Goal: Task Accomplishment & Management: Complete application form

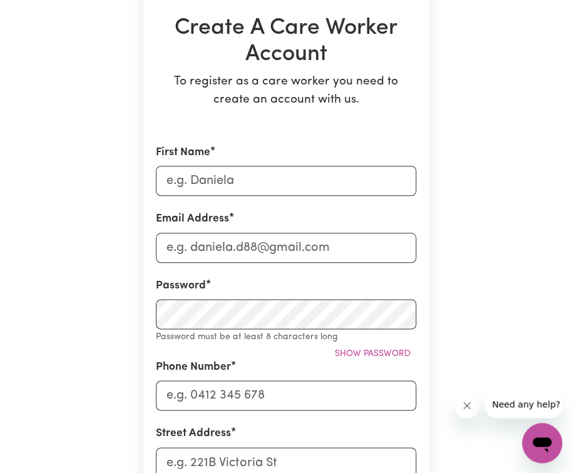
scroll to position [64, 0]
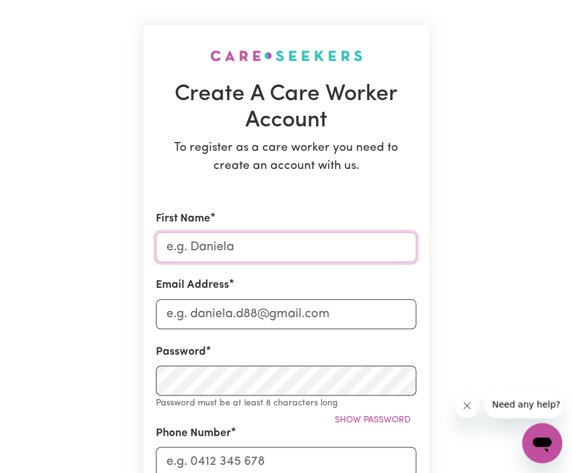
click at [221, 250] on input "First Name" at bounding box center [286, 247] width 260 height 30
type input "[PERSON_NAME]"
click at [193, 315] on input "Email Address" at bounding box center [286, 314] width 260 height 30
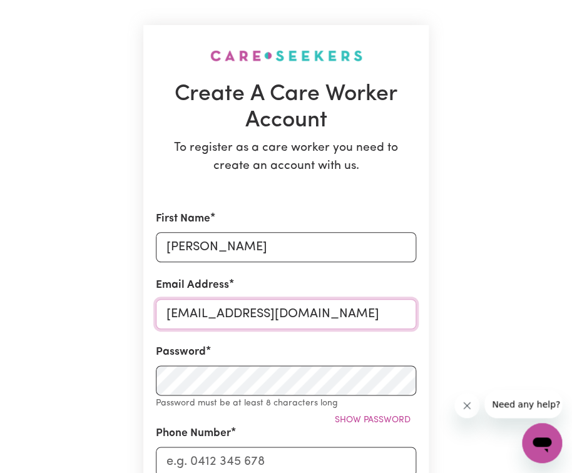
type input "[EMAIL_ADDRESS][DOMAIN_NAME]"
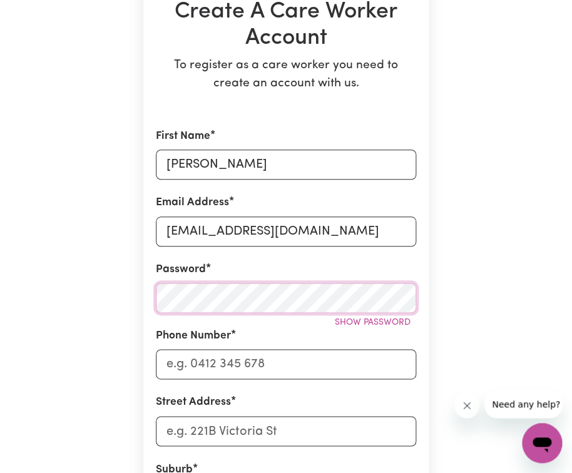
scroll to position [156, 0]
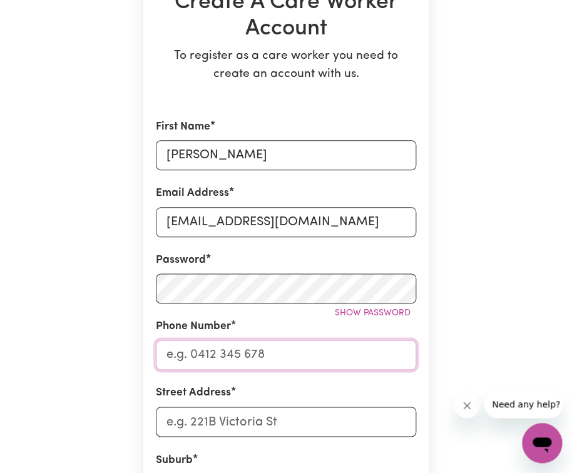
click at [228, 358] on input "Phone Number" at bounding box center [286, 355] width 260 height 30
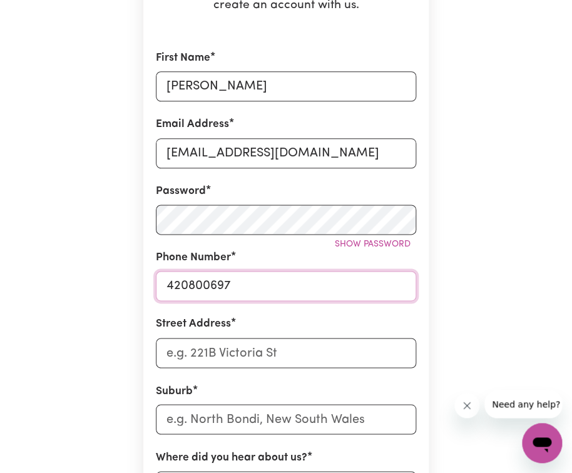
type input "420800697"
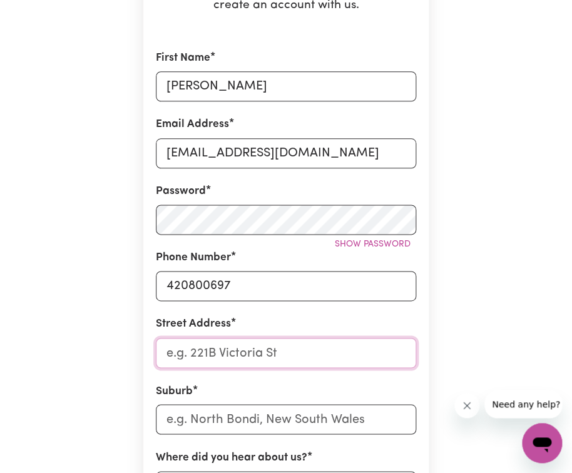
click at [233, 347] on input "Street Address" at bounding box center [286, 353] width 260 height 30
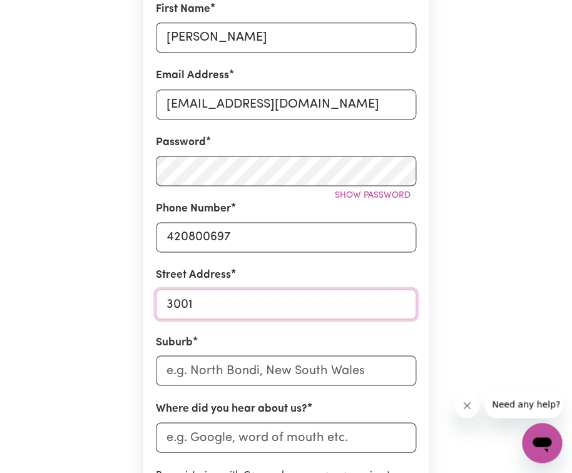
scroll to position [298, 0]
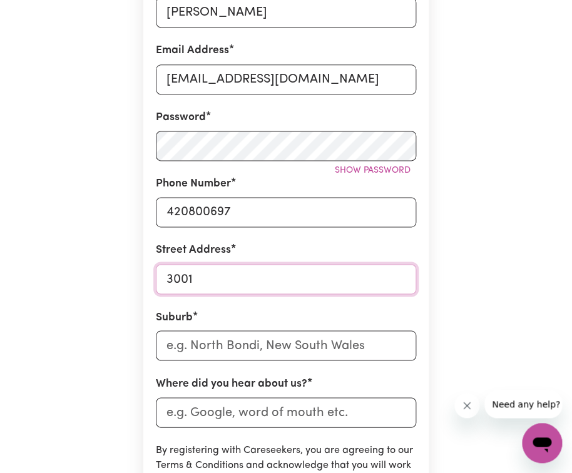
type input "3001"
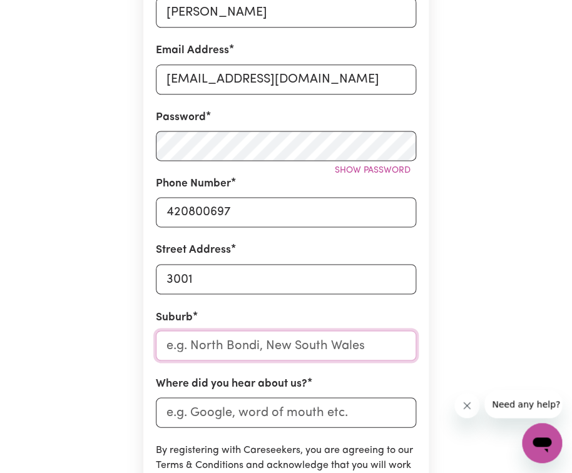
click at [247, 343] on input "text" at bounding box center [286, 345] width 260 height 30
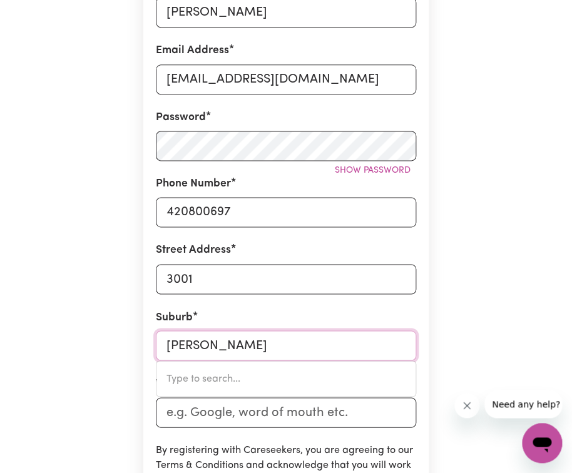
type input "[PERSON_NAME]"
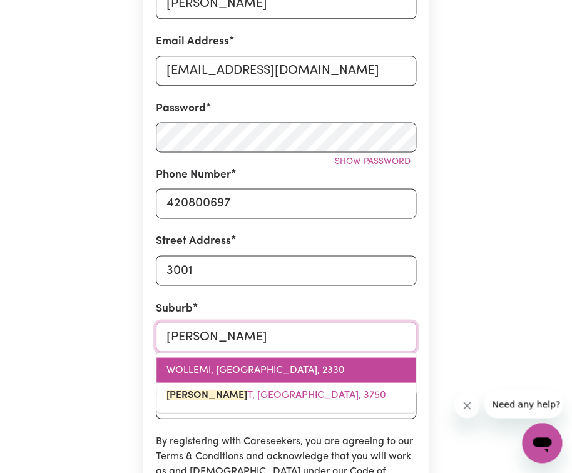
scroll to position [316, 0]
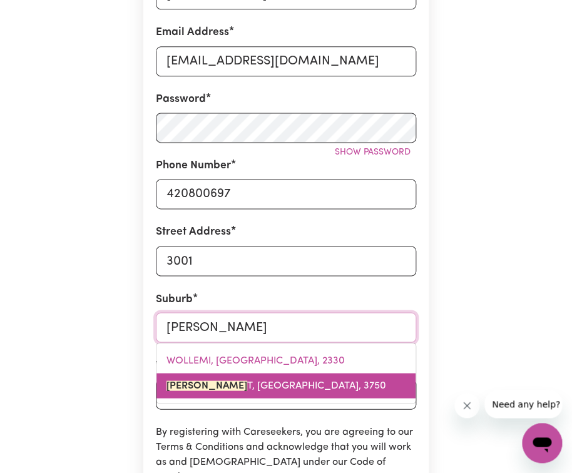
click at [246, 390] on span "[PERSON_NAME] T, [GEOGRAPHIC_DATA], 3750" at bounding box center [276, 385] width 220 height 10
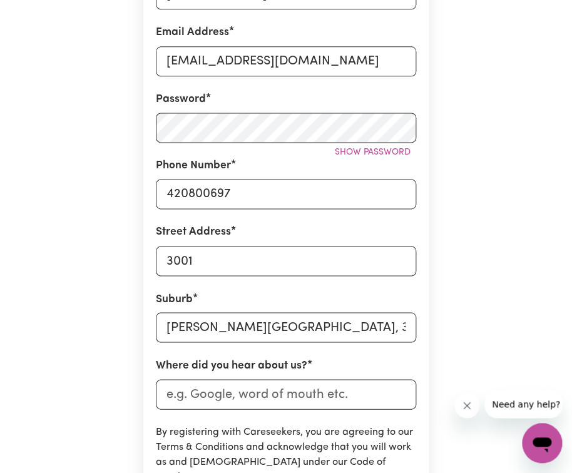
scroll to position [438, 0]
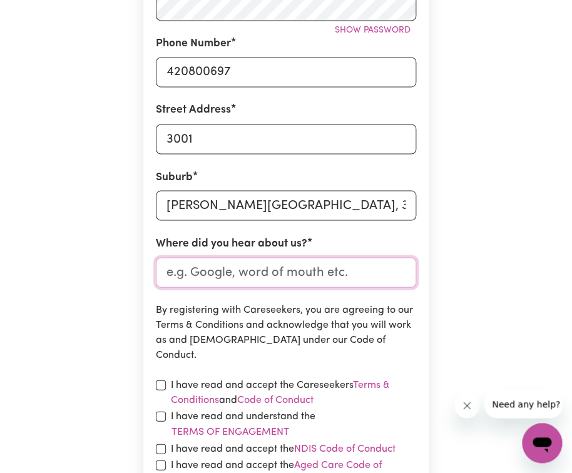
click at [236, 271] on input "Where did you hear about us?" at bounding box center [286, 272] width 260 height 30
click at [159, 389] on input "checkbox" at bounding box center [161, 385] width 10 height 10
checkbox input "true"
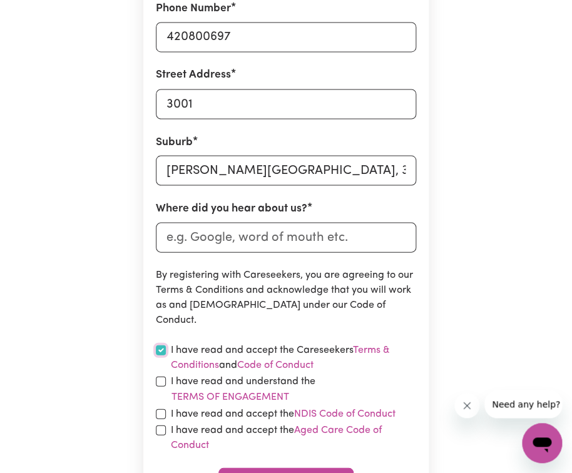
scroll to position [510, 0]
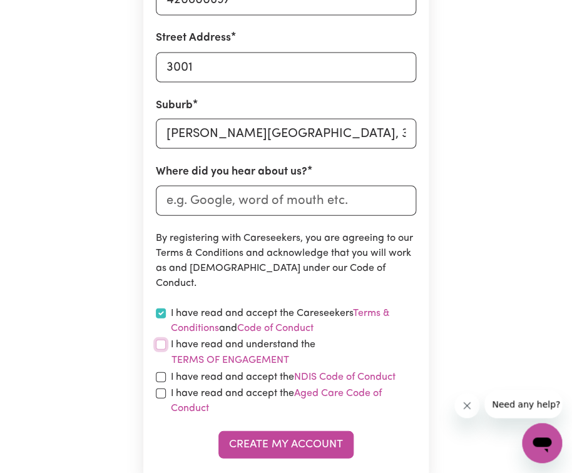
click at [161, 348] on input "checkbox" at bounding box center [161, 344] width 10 height 10
checkbox input "true"
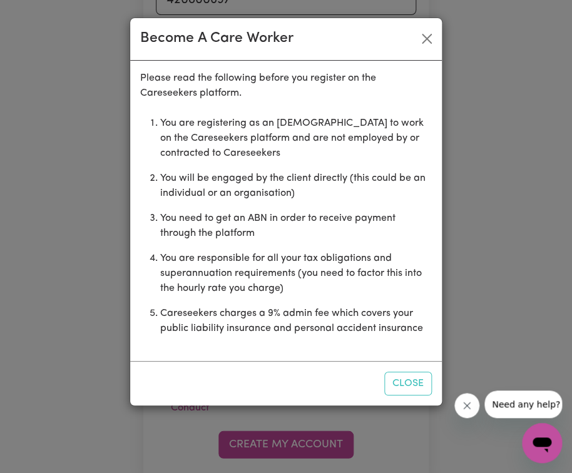
click at [161, 377] on div "Close" at bounding box center [285, 383] width 311 height 44
click at [411, 374] on button "Close" at bounding box center [408, 383] width 48 height 24
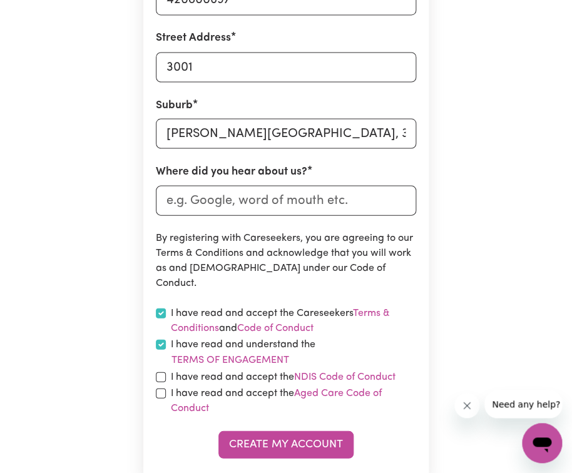
click at [165, 371] on div "I have read and accept the NDIS Code of Conduct" at bounding box center [286, 376] width 260 height 15
click at [159, 369] on div "I have read and accept the NDIS Code of Conduct" at bounding box center [286, 376] width 260 height 15
click at [159, 381] on input "checkbox" at bounding box center [161, 376] width 10 height 10
checkbox input "true"
click at [158, 389] on input "checkbox" at bounding box center [161, 393] width 10 height 10
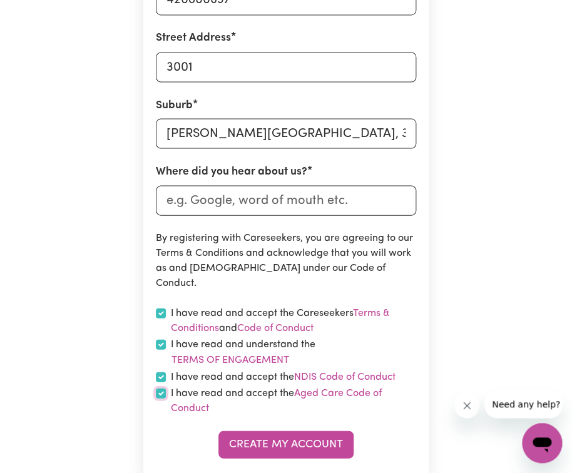
checkbox input "true"
click at [277, 192] on input "Where did you hear about us?" at bounding box center [286, 200] width 260 height 30
type input "f"
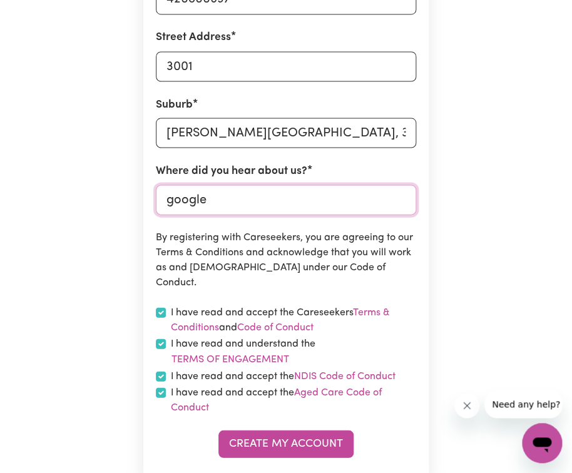
scroll to position [812, 0]
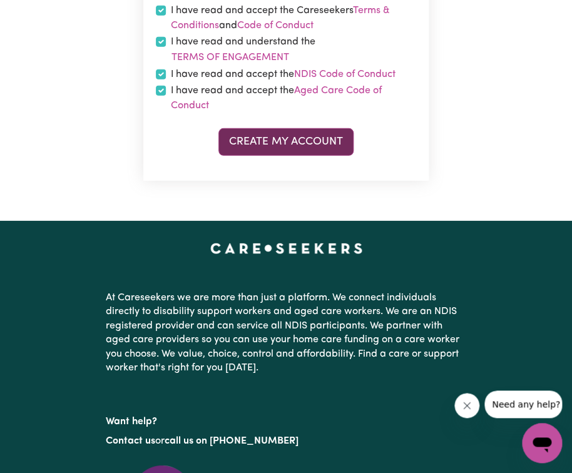
type input "google"
click at [308, 145] on button "Create My Account" at bounding box center [285, 142] width 135 height 28
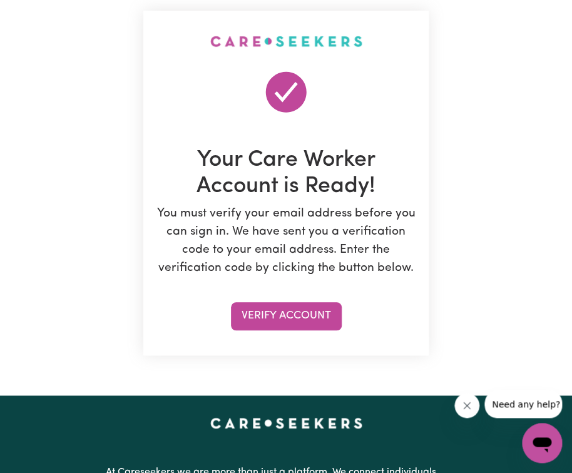
scroll to position [0, 0]
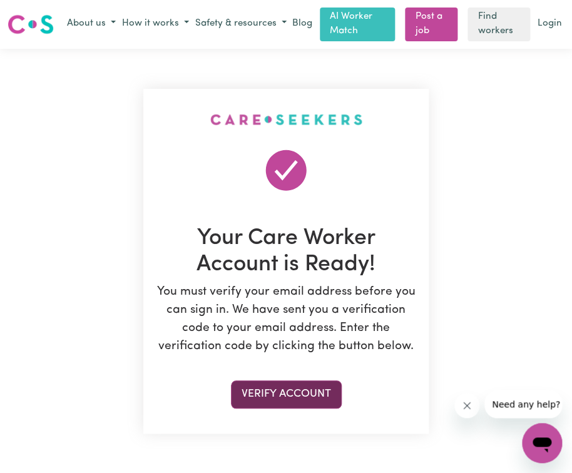
click at [270, 397] on button "Verify Account" at bounding box center [286, 394] width 111 height 28
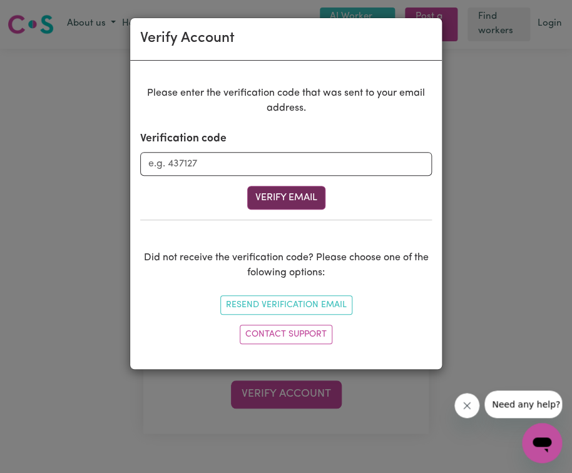
click at [289, 193] on button "Verify Email" at bounding box center [286, 198] width 78 height 24
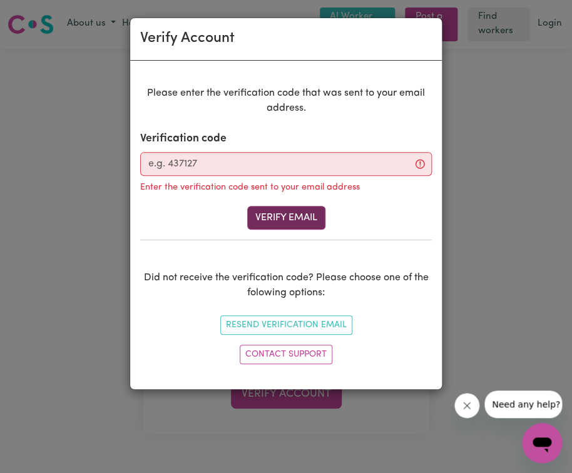
click at [290, 215] on button "Verify Email" at bounding box center [286, 218] width 78 height 24
click at [273, 177] on div "Enter the verification code sent to your email address" at bounding box center [285, 186] width 291 height 20
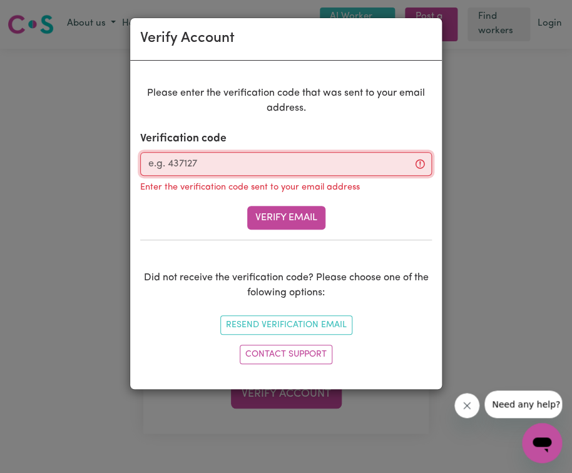
click at [275, 162] on input "Verification code" at bounding box center [285, 164] width 291 height 24
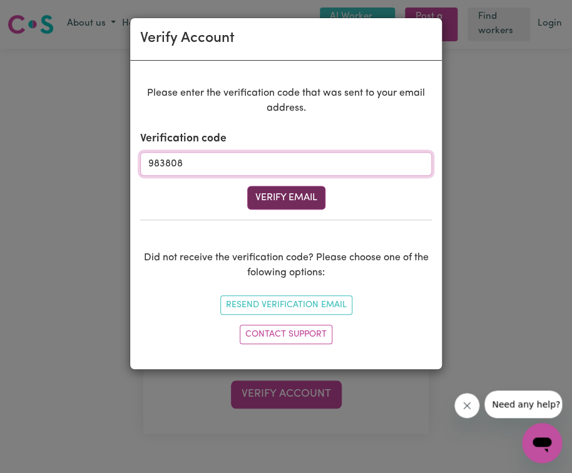
type input "983808"
click at [267, 191] on button "Verify Email" at bounding box center [286, 198] width 78 height 24
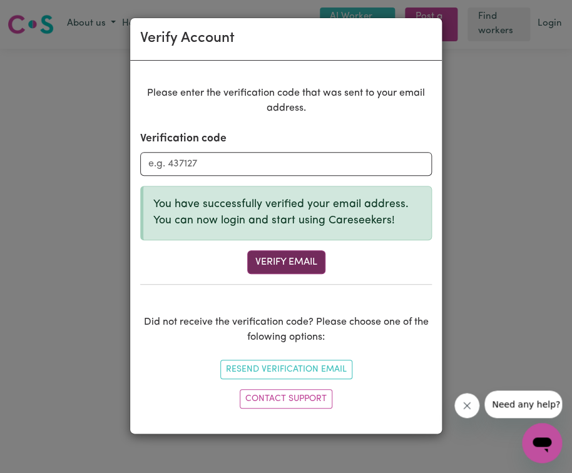
click at [273, 270] on button "Verify Email" at bounding box center [286, 262] width 78 height 24
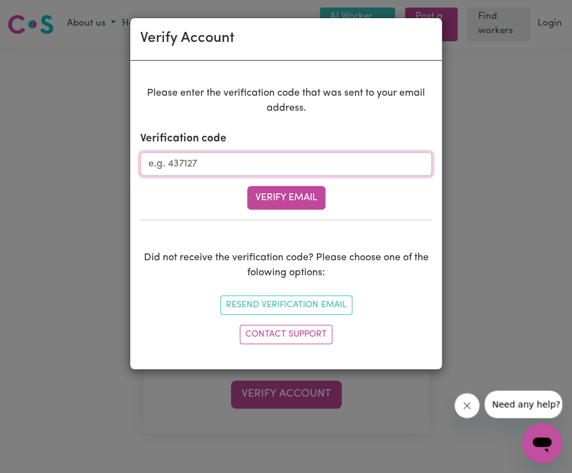
click at [261, 165] on input "Verification code" at bounding box center [285, 164] width 291 height 24
